Goal: Find specific page/section: Find specific page/section

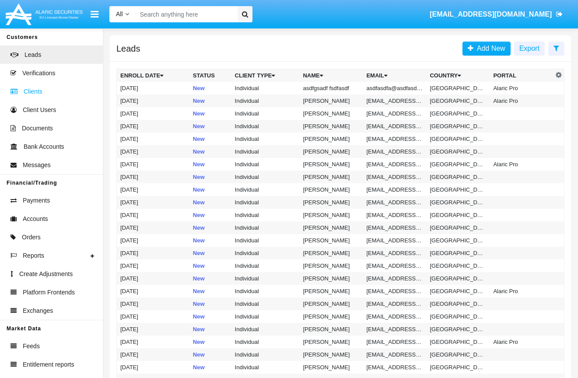
click at [35, 91] on span "Clients" at bounding box center [33, 91] width 19 height 9
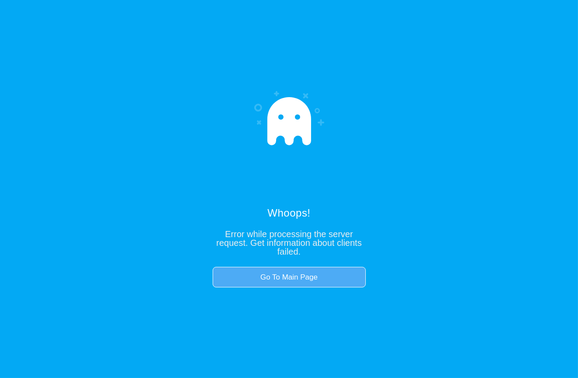
click at [315, 283] on link "Go To Main Page" at bounding box center [289, 277] width 153 height 21
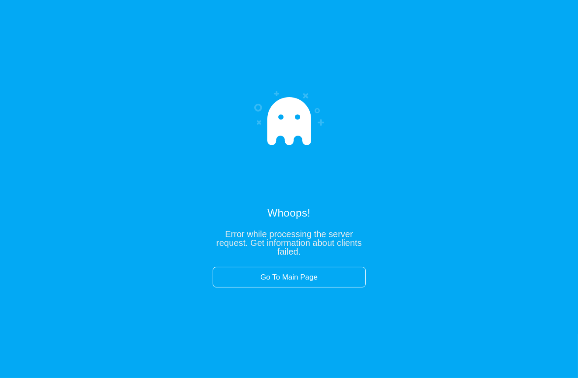
click at [430, 186] on div "Whoops! Error while processing the server request. Get information about client…" at bounding box center [289, 189] width 578 height 378
